Goal: Task Accomplishment & Management: Manage account settings

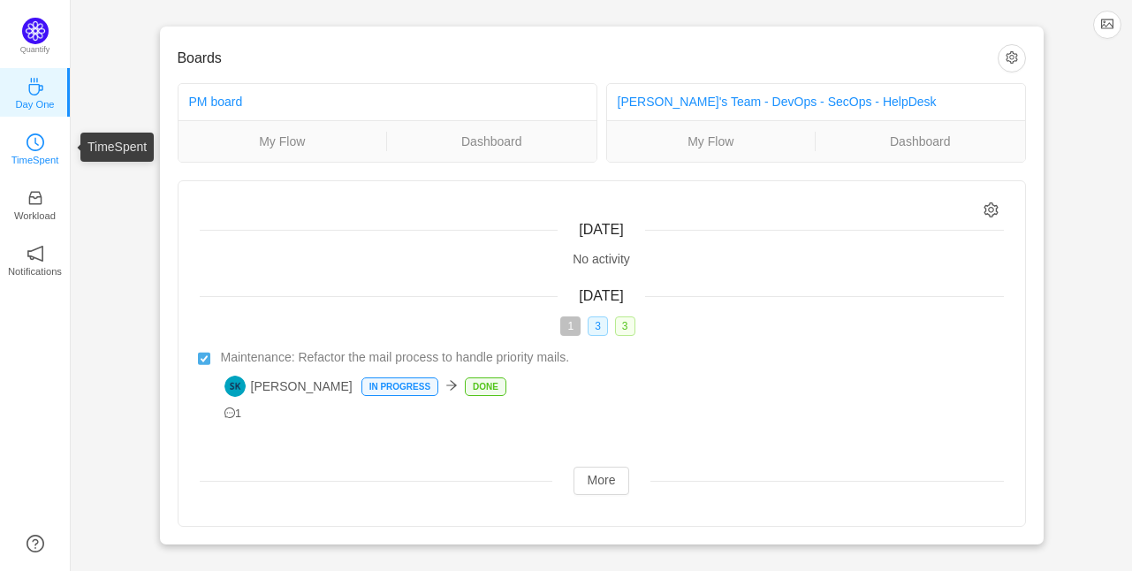
click at [32, 166] on p "TimeSpent" at bounding box center [35, 160] width 48 height 16
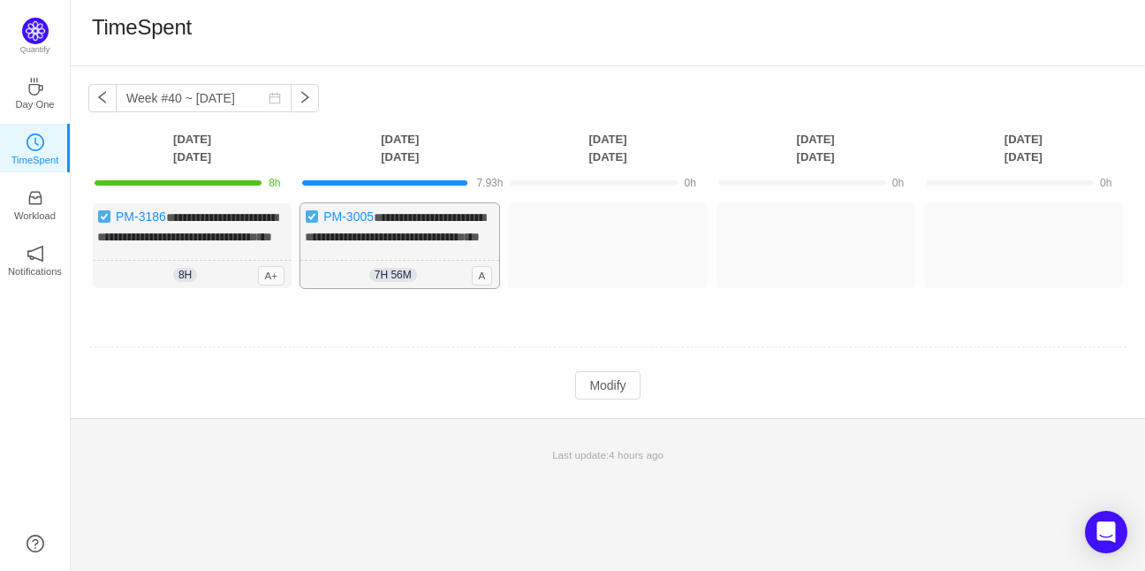
click at [435, 266] on div "**********" at bounding box center [399, 245] width 199 height 85
click at [596, 389] on button "Modify" at bounding box center [607, 385] width 64 height 28
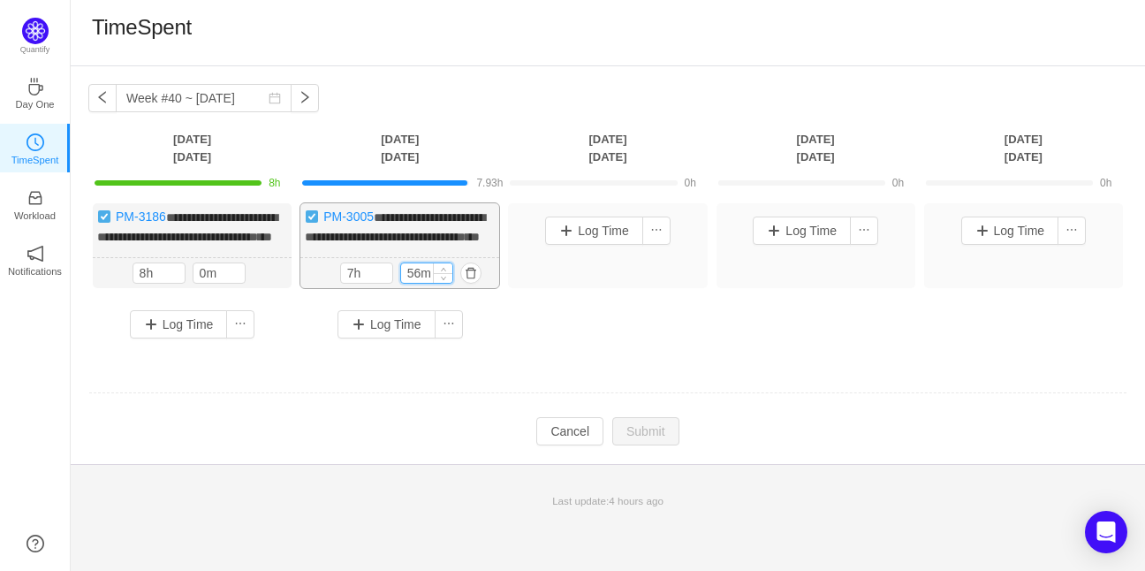
click at [418, 283] on input "56m" at bounding box center [426, 272] width 51 height 19
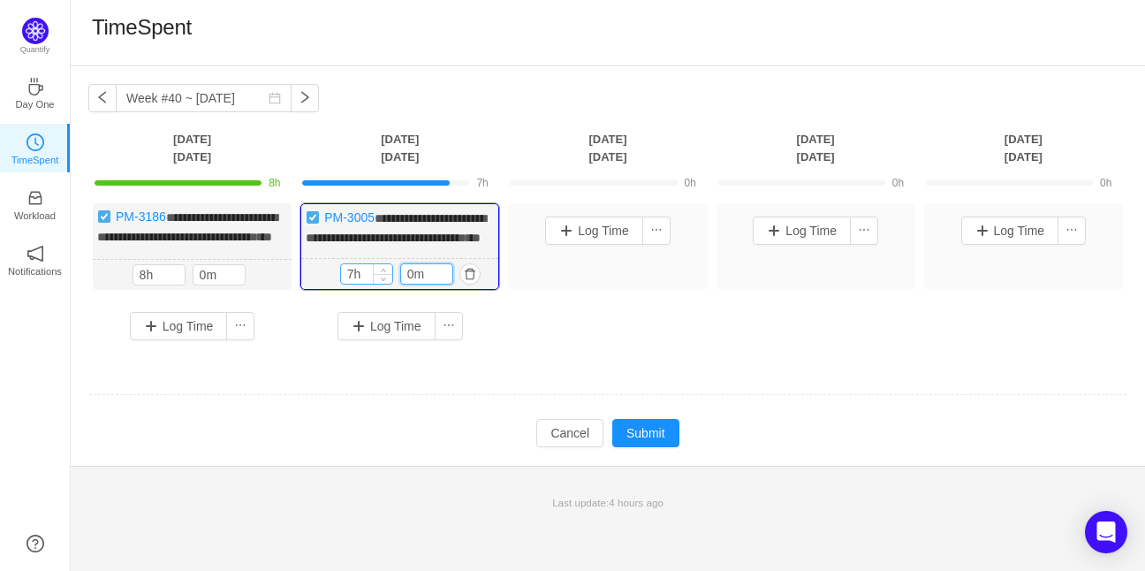
type input "0m"
click at [352, 284] on input "7h" at bounding box center [366, 273] width 51 height 19
type input "8h"
click at [632, 442] on button "Submit" at bounding box center [645, 433] width 67 height 28
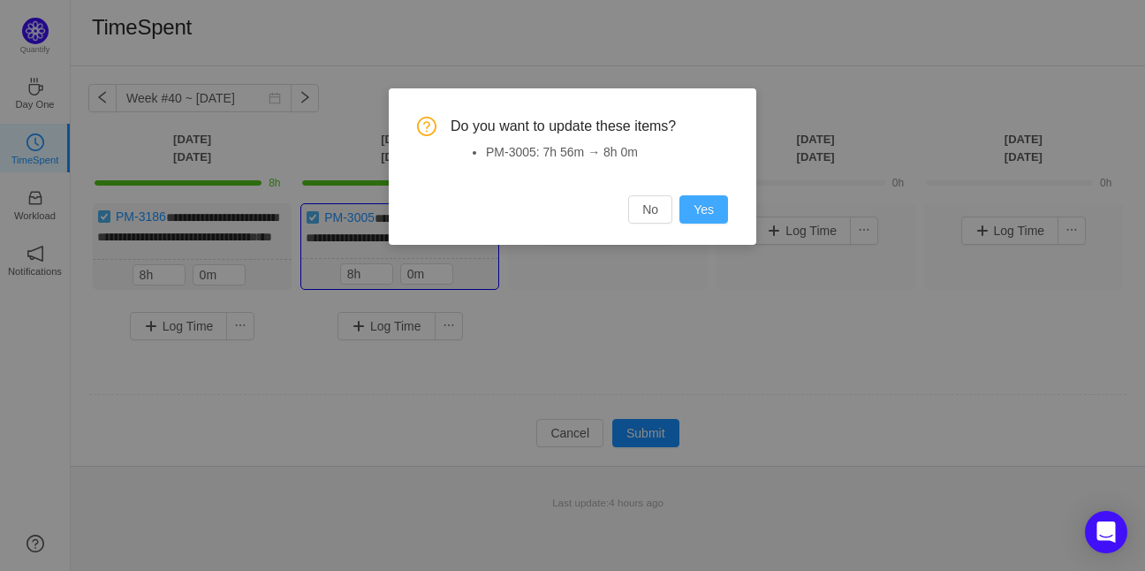
click at [702, 219] on button "Yes" at bounding box center [703, 209] width 49 height 28
